Goal: Navigation & Orientation: Find specific page/section

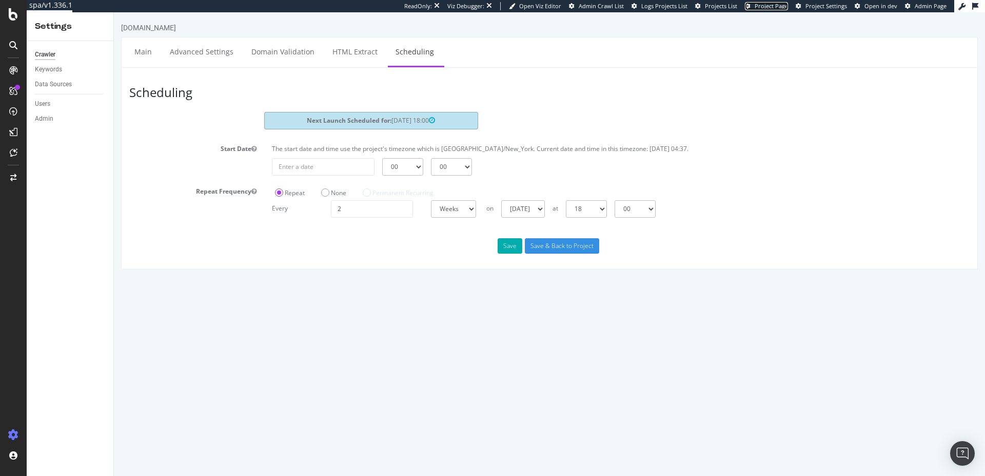
click at [758, 5] on span "Project Page" at bounding box center [771, 6] width 33 height 8
